Goal: Entertainment & Leisure: Consume media (video, audio)

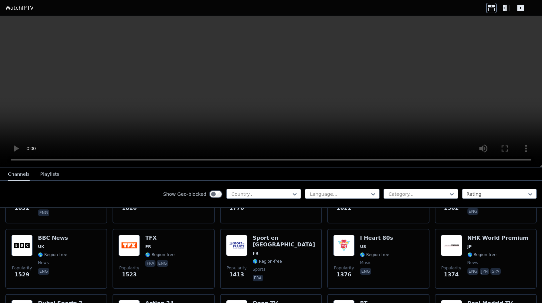
scroll to position [466, 0]
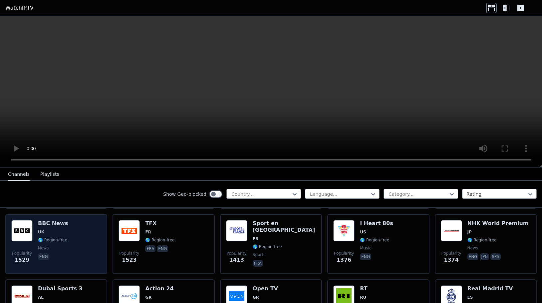
click at [21, 224] on img at bounding box center [21, 230] width 21 height 21
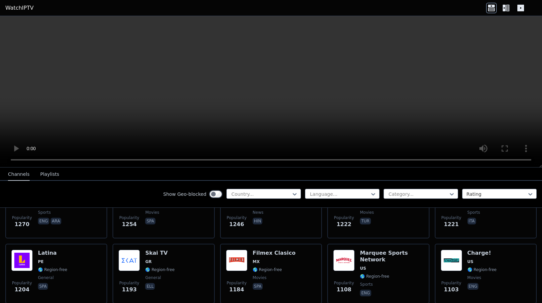
scroll to position [633, 0]
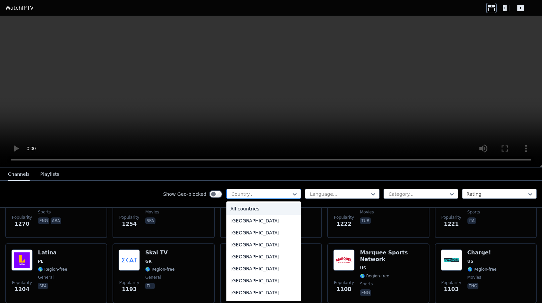
click at [284, 194] on div at bounding box center [261, 194] width 61 height 7
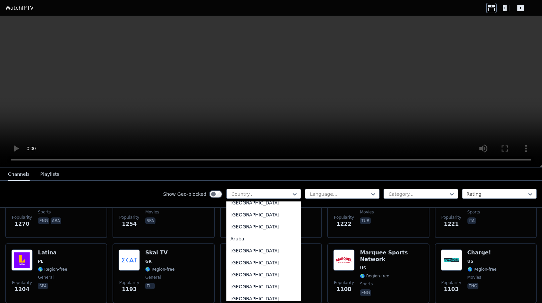
scroll to position [67, 0]
click at [243, 249] on div "[GEOGRAPHIC_DATA]" at bounding box center [264, 250] width 75 height 12
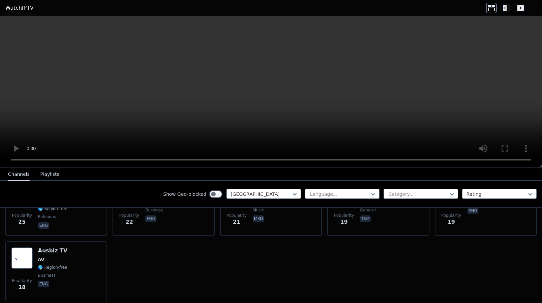
scroll to position [464, 0]
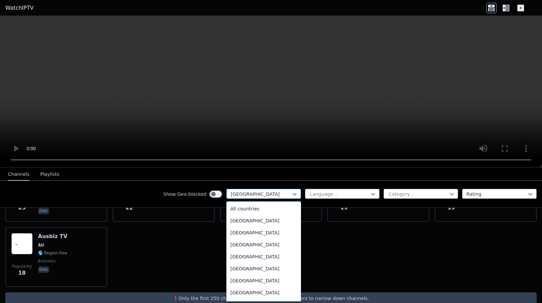
click at [264, 192] on div at bounding box center [261, 194] width 61 height 7
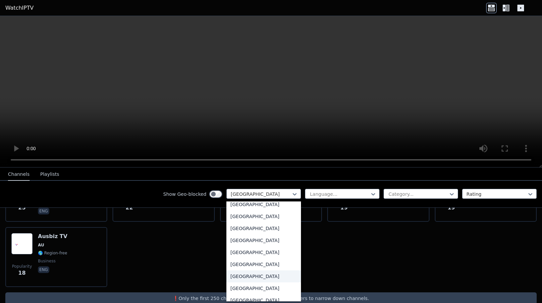
click at [252, 272] on div "[GEOGRAPHIC_DATA]" at bounding box center [264, 277] width 75 height 12
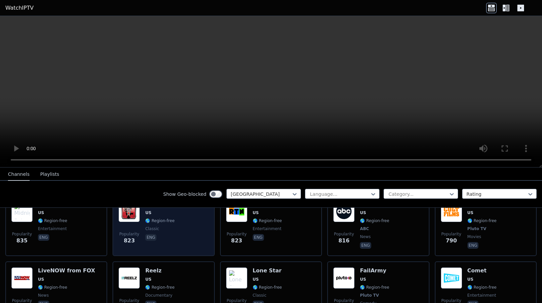
scroll to position [433, 0]
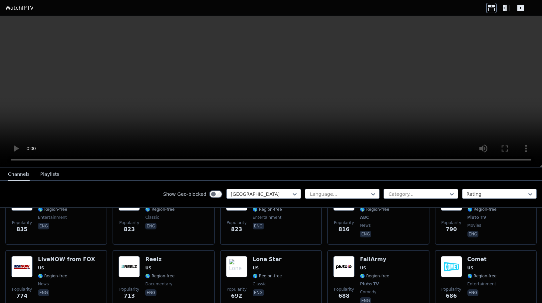
click at [511, 119] on video at bounding box center [271, 92] width 542 height 152
click at [355, 83] on video at bounding box center [271, 92] width 542 height 152
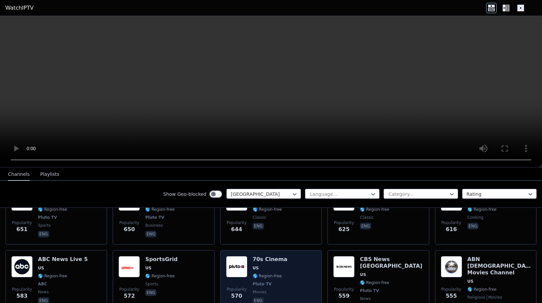
scroll to position [600, 0]
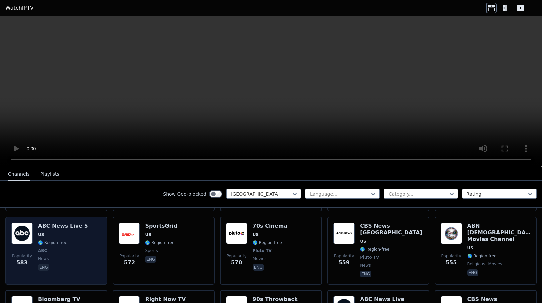
click at [34, 227] on div "Popularity 583 ABC News Live 5 US 🌎 Region-free ABC news eng" at bounding box center [56, 251] width 90 height 56
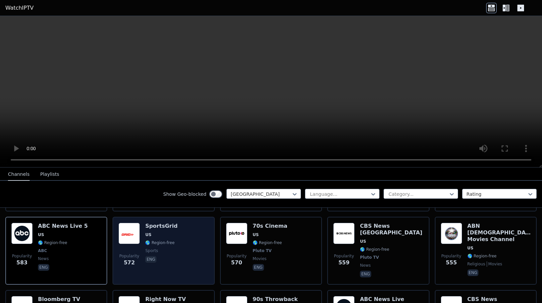
scroll to position [633, 0]
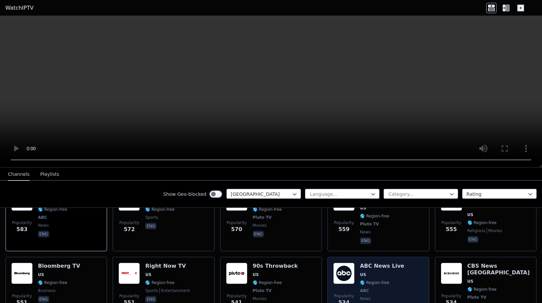
click at [339, 263] on img at bounding box center [344, 273] width 21 height 21
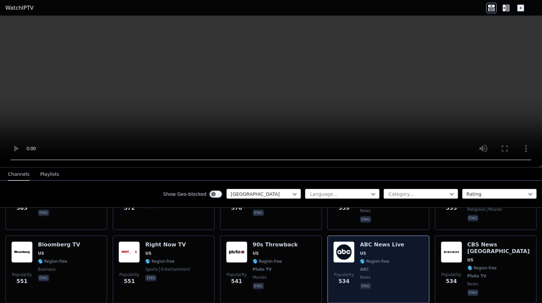
scroll to position [666, 0]
